Goal: Check status: Check status

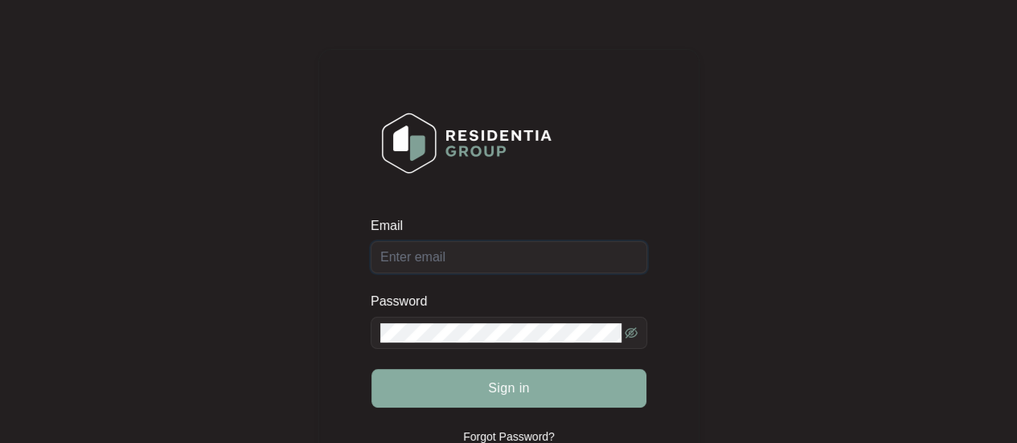
type input "[EMAIL_ADDRESS][DOMAIN_NAME]"
click at [438, 376] on button "Sign in" at bounding box center [509, 388] width 275 height 39
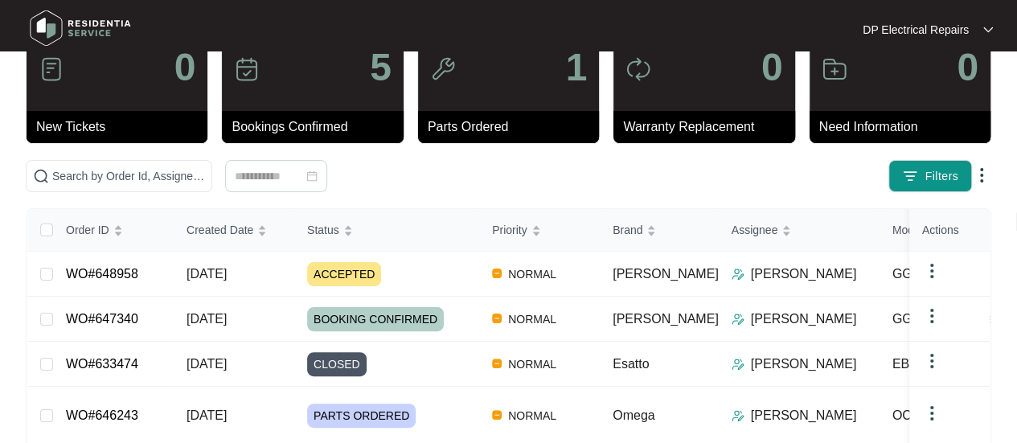
scroll to position [80, 0]
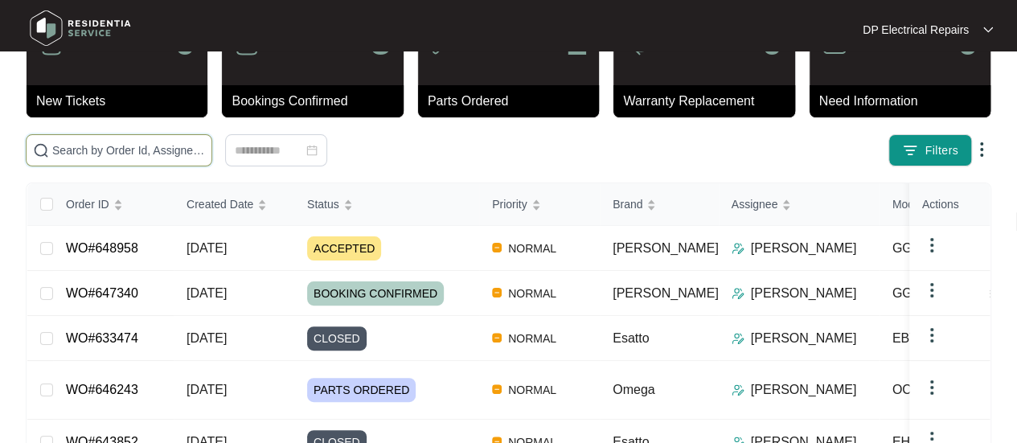
click at [146, 142] on input "text" at bounding box center [128, 151] width 153 height 18
paste input "633474"
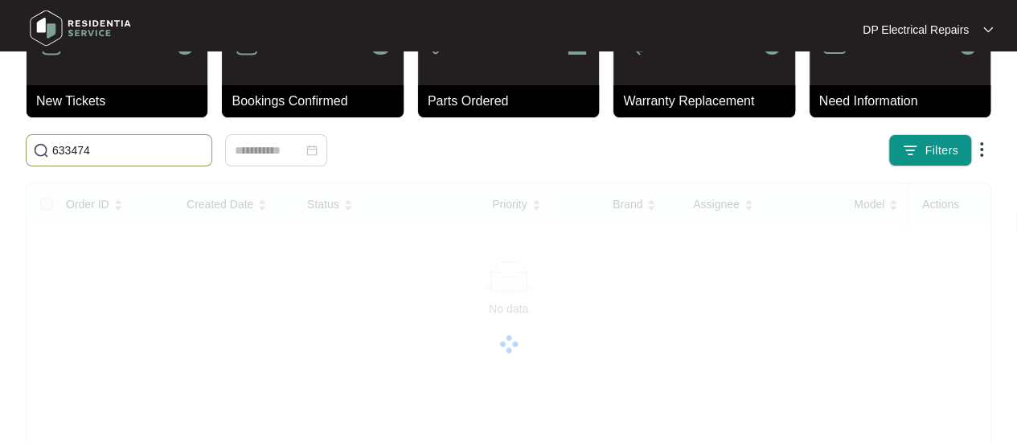
type input "633474"
drag, startPoint x: 101, startPoint y: 150, endPoint x: 57, endPoint y: 160, distance: 44.5
click at [57, 160] on span "633474" at bounding box center [119, 150] width 187 height 32
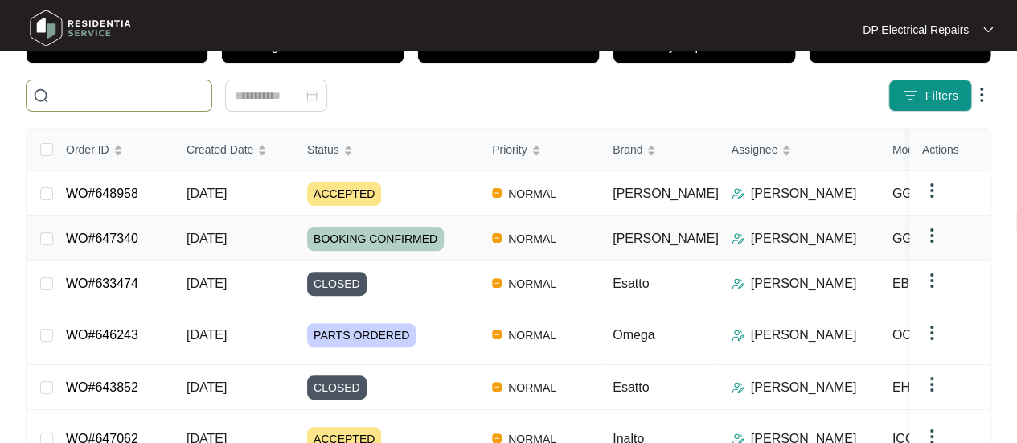
scroll to position [161, 0]
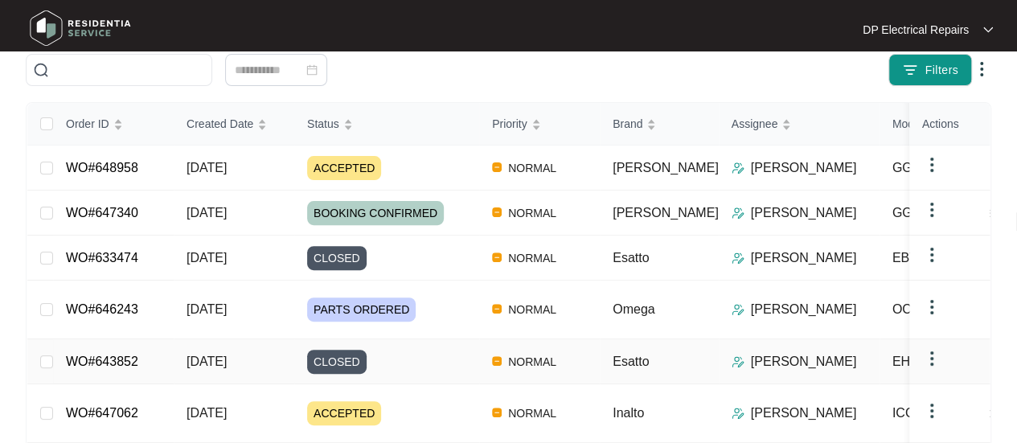
click at [138, 347] on td "WO#643852" at bounding box center [113, 361] width 121 height 45
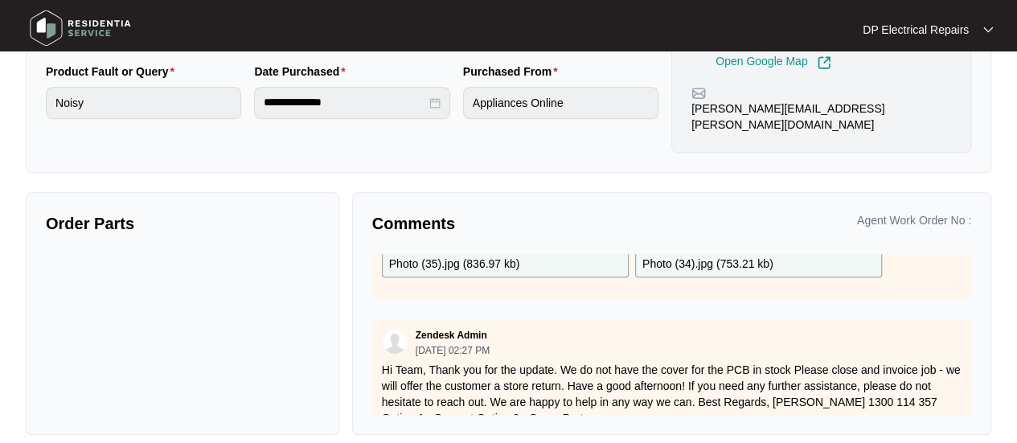
scroll to position [725, 0]
